Goal: Information Seeking & Learning: Learn about a topic

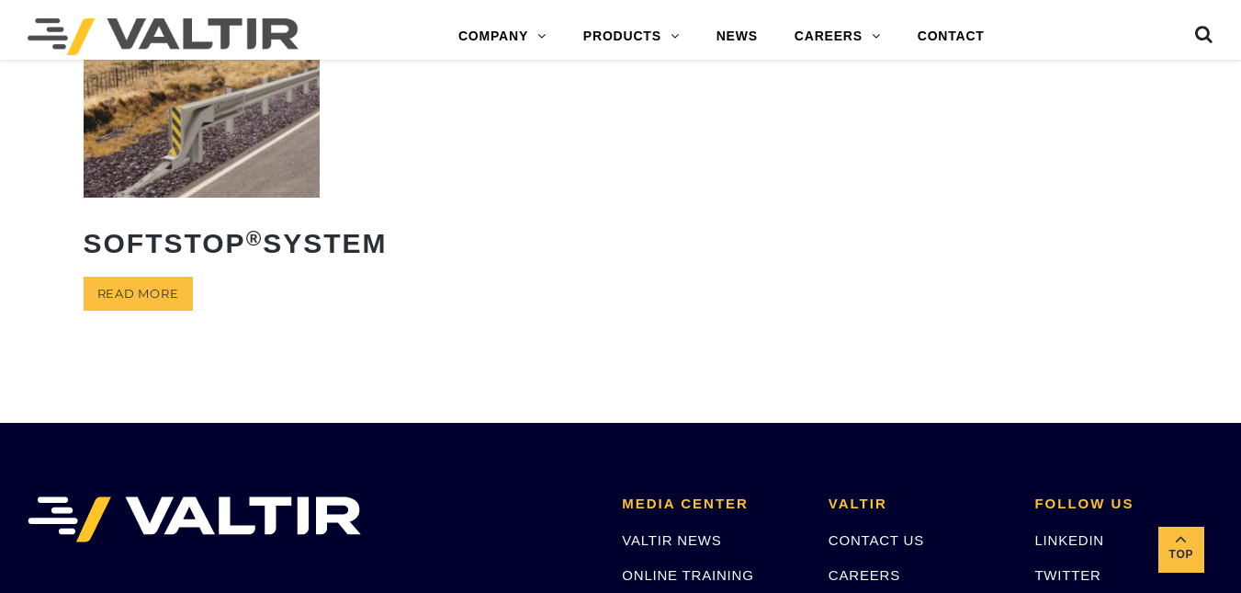
scroll to position [518, 0]
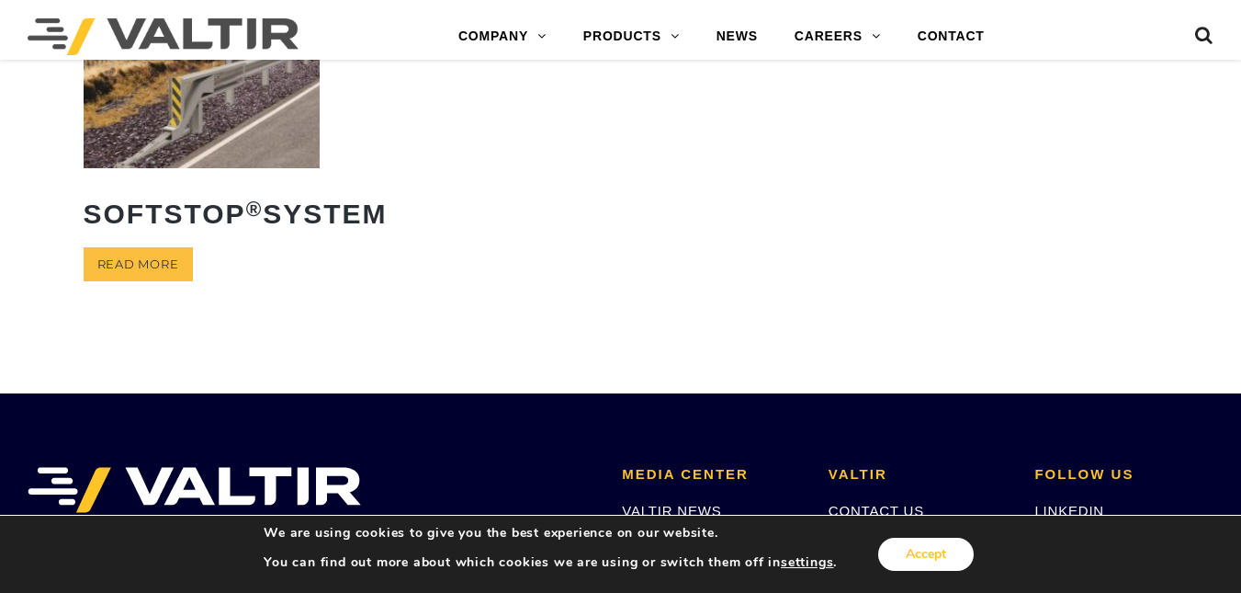
click at [912, 539] on button "Accept" at bounding box center [926, 554] width 96 height 33
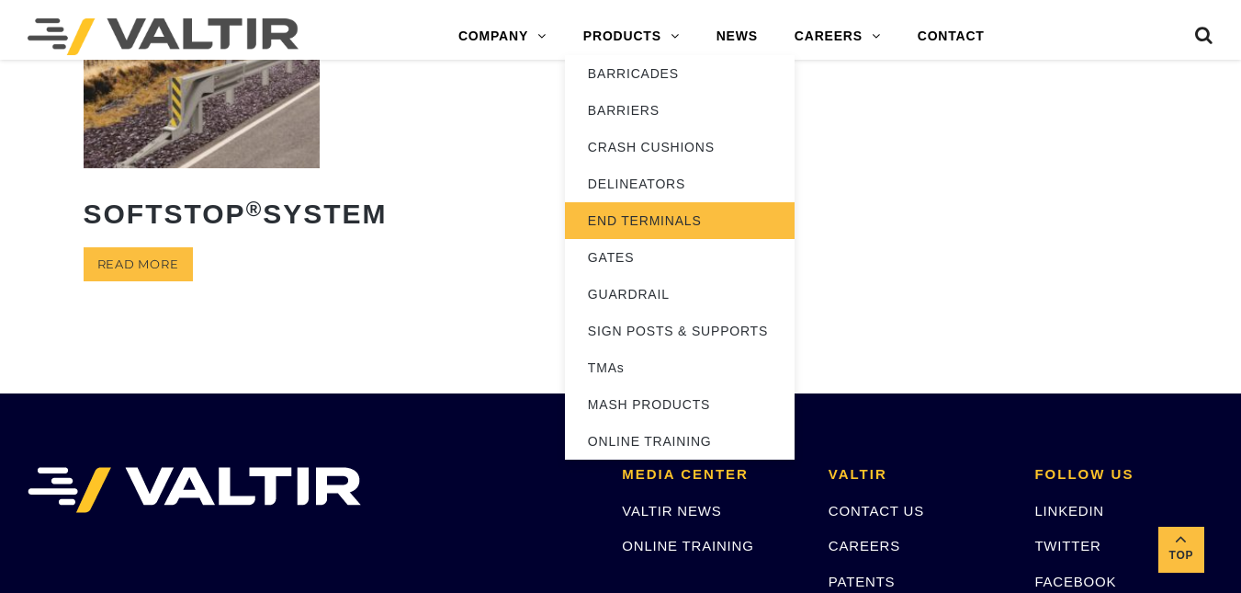
click at [637, 204] on link "END TERMINALS" at bounding box center [680, 220] width 230 height 37
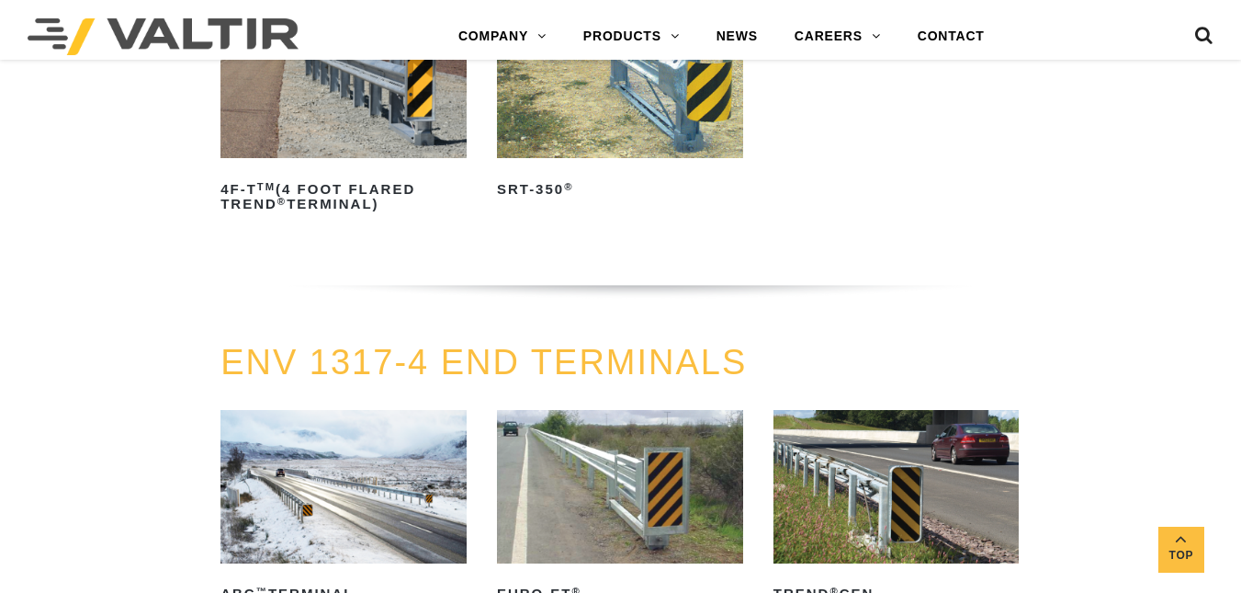
scroll to position [2308, 0]
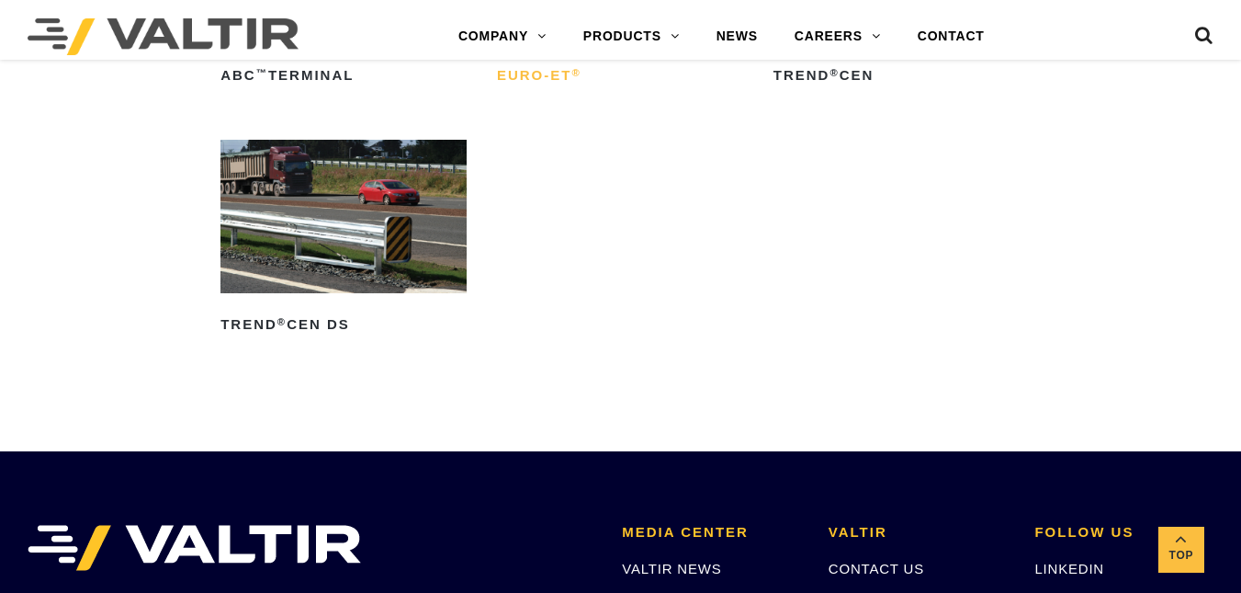
click at [544, 82] on h2 "Euro-ET ®" at bounding box center [620, 76] width 246 height 29
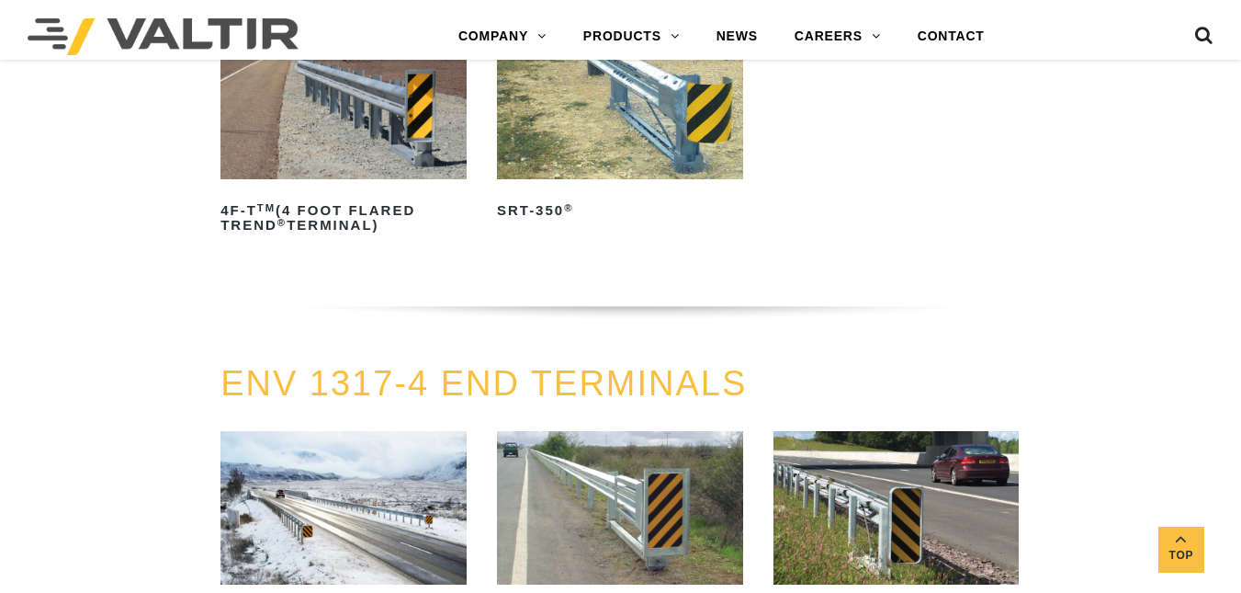
scroll to position [1790, 0]
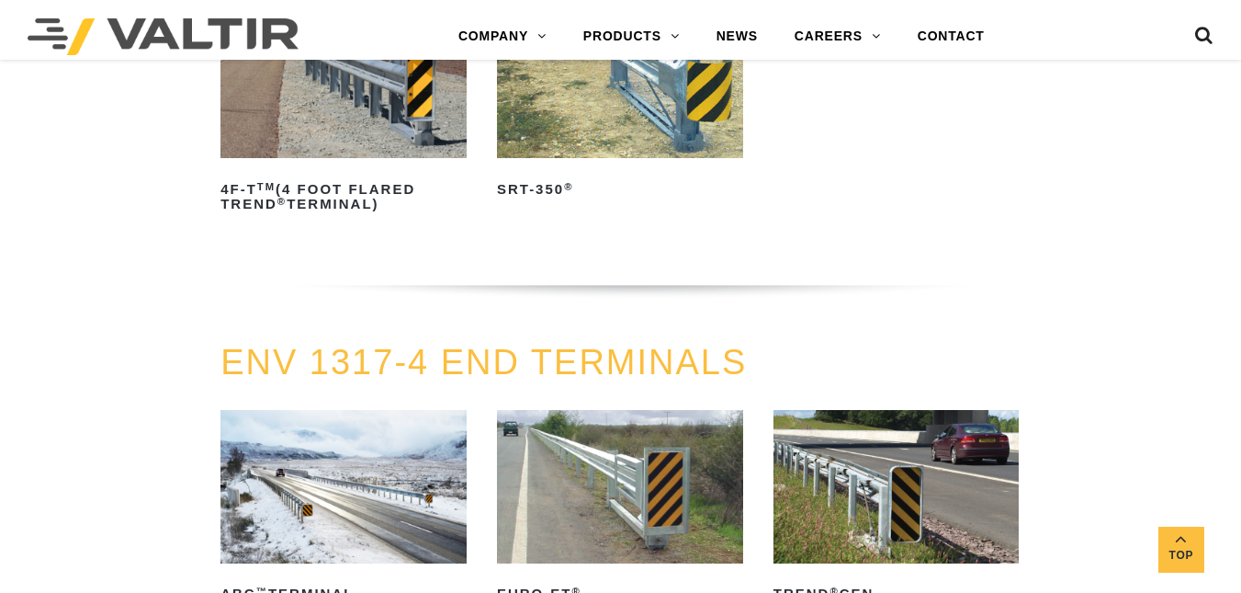
click at [274, 152] on img at bounding box center [344, 81] width 246 height 153
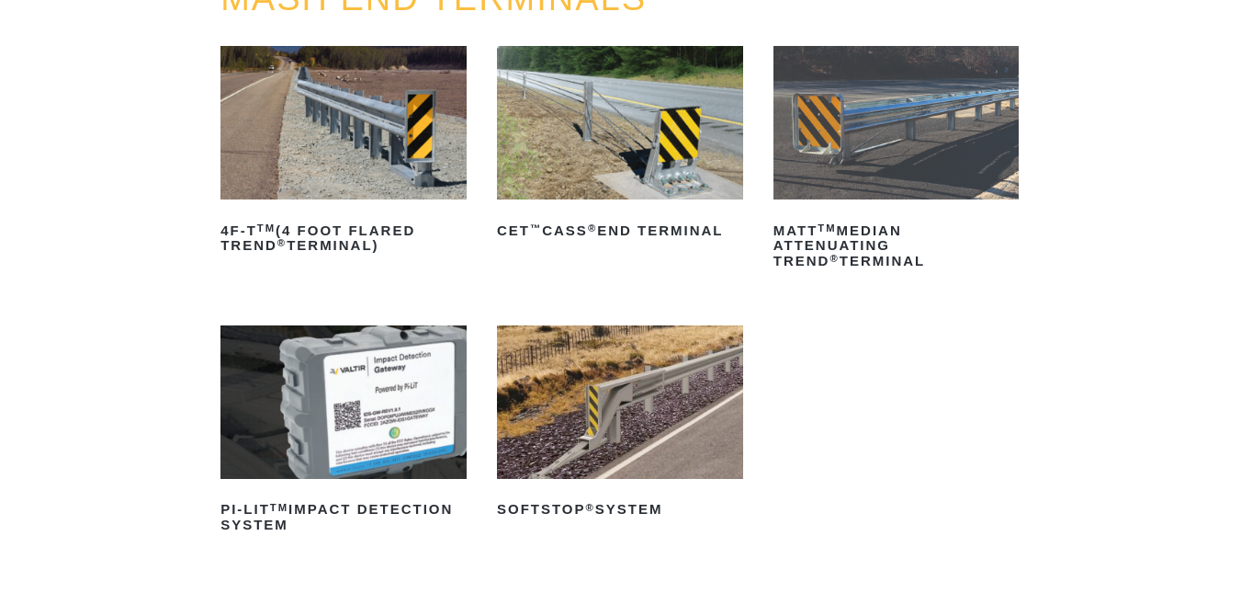
scroll to position [152, 0]
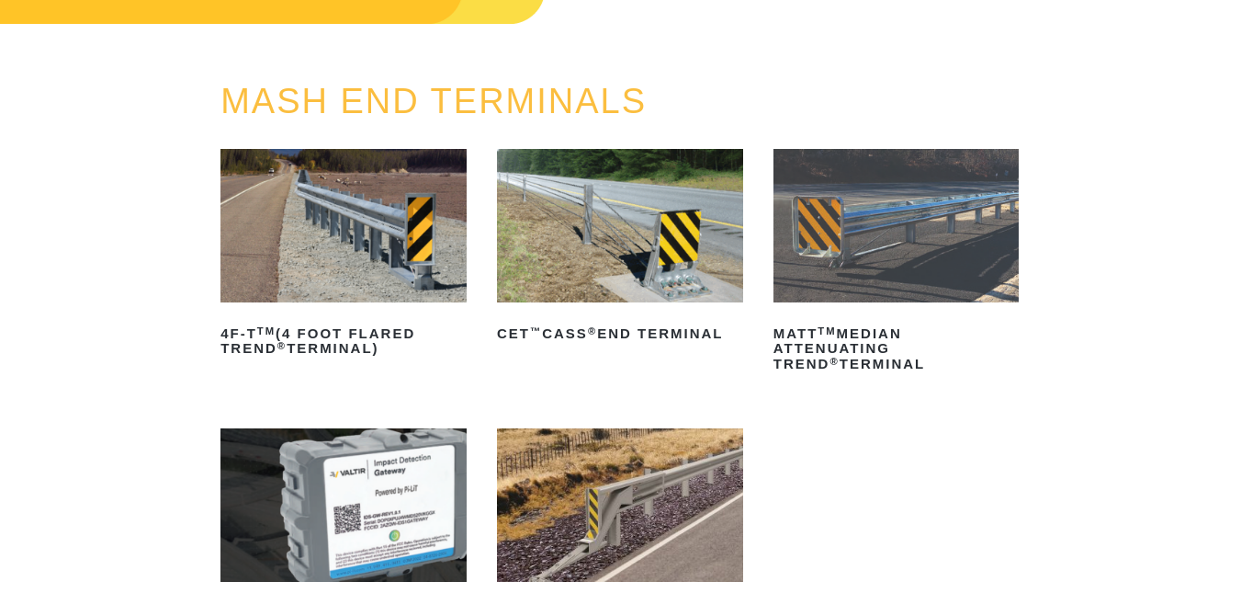
click at [607, 232] on img at bounding box center [620, 225] width 246 height 153
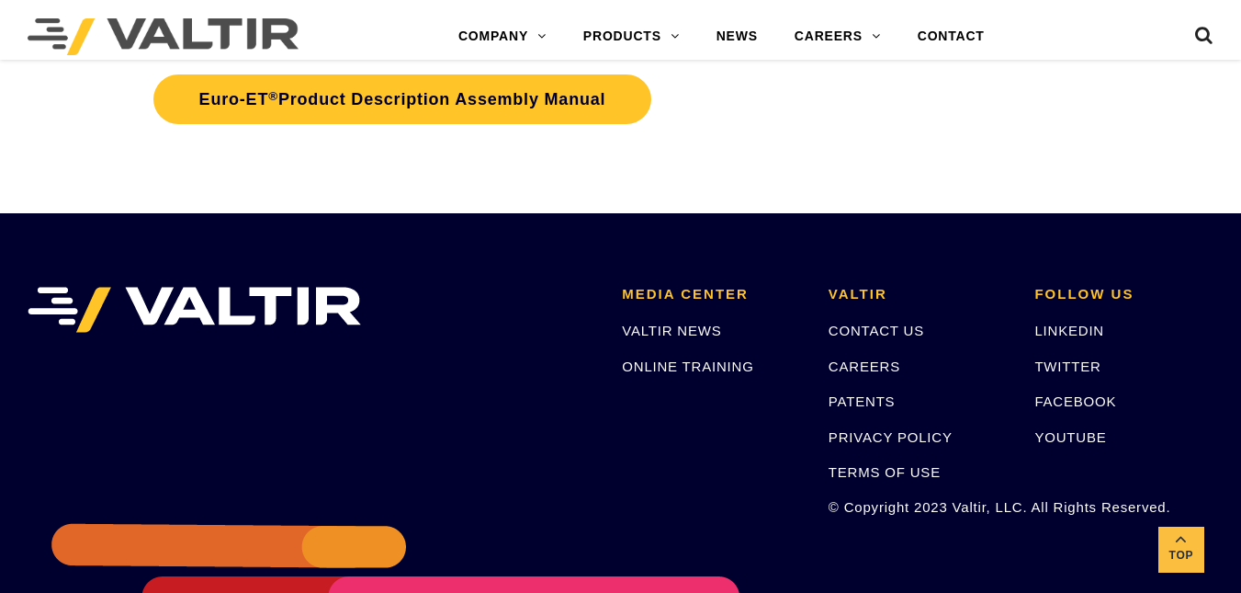
scroll to position [2591, 0]
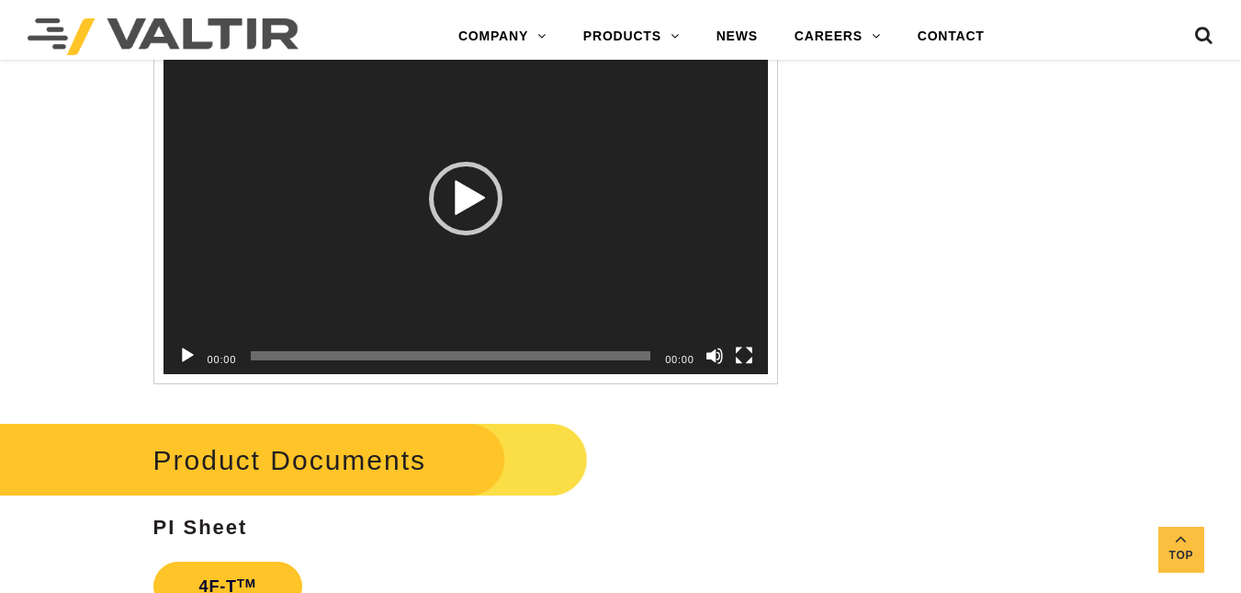
scroll to position [1899, 0]
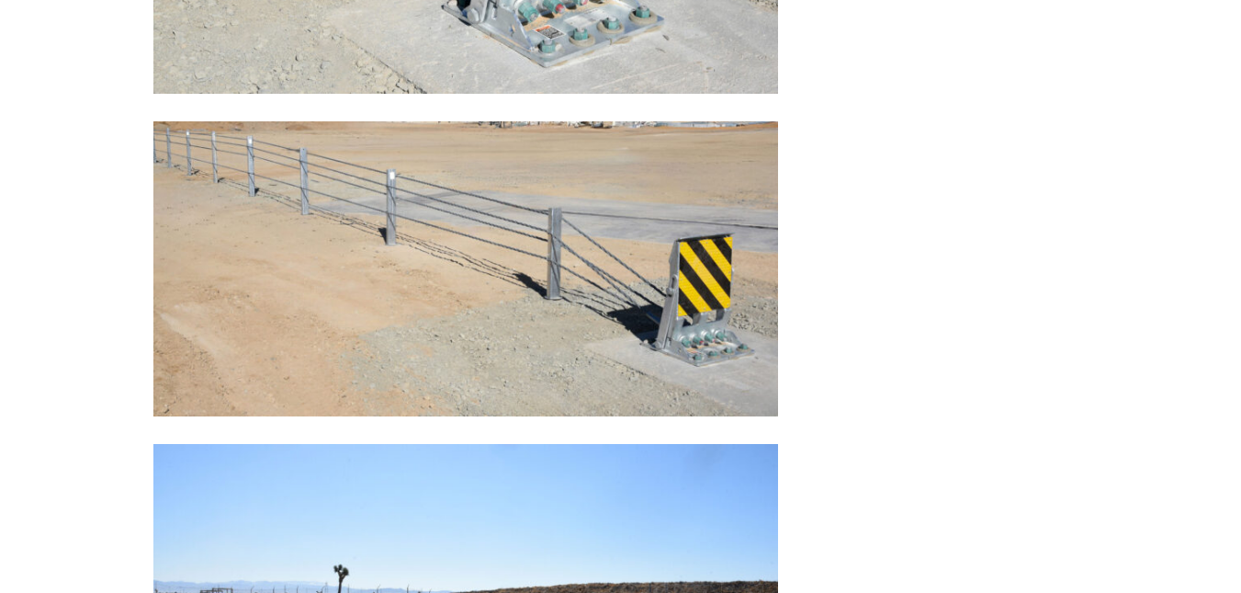
scroll to position [563, 0]
